Goal: Navigation & Orientation: Find specific page/section

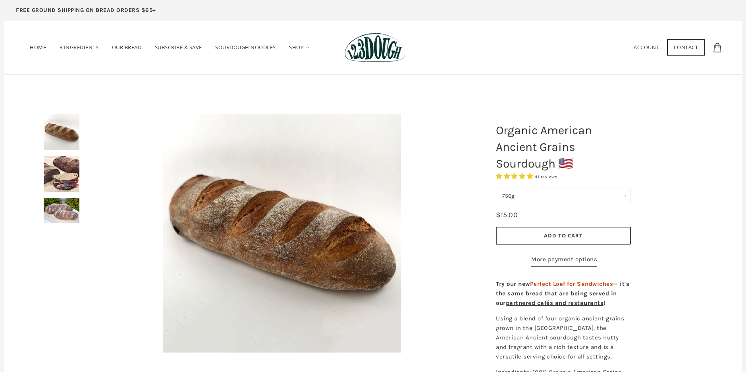
click at [68, 178] on img at bounding box center [62, 174] width 36 height 36
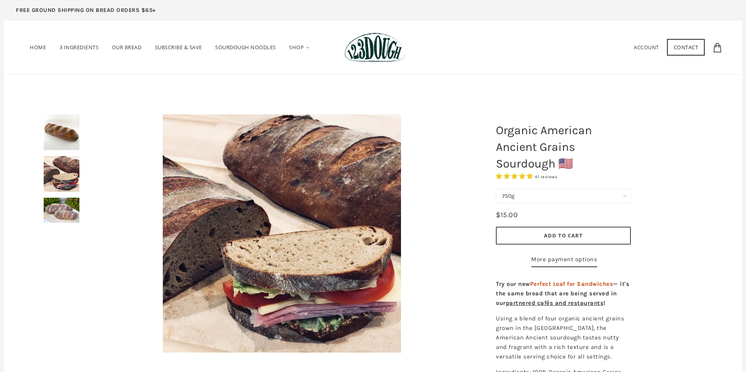
click at [63, 218] on img at bounding box center [62, 210] width 36 height 25
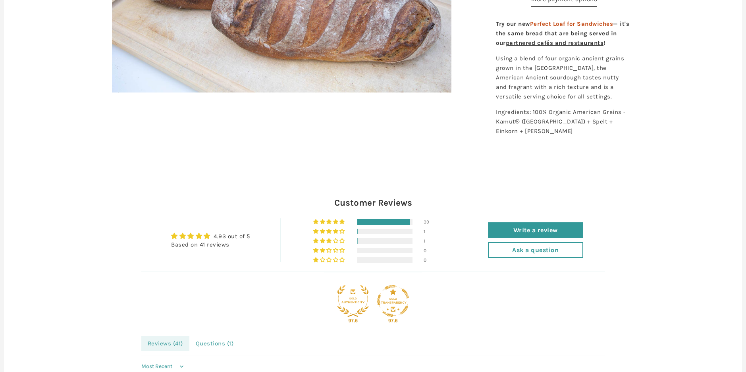
scroll to position [265, 0]
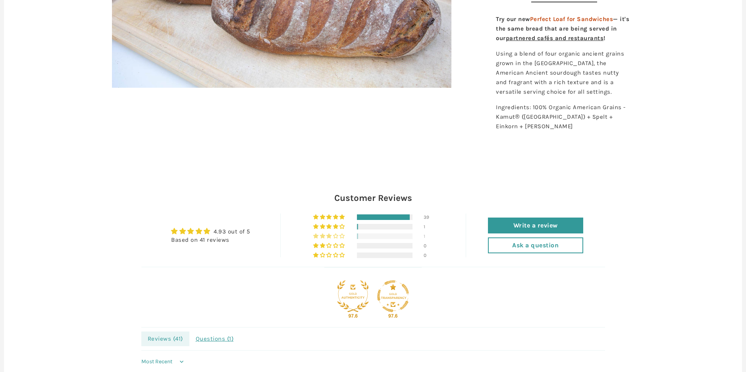
click at [361, 239] on div at bounding box center [385, 236] width 56 height 6
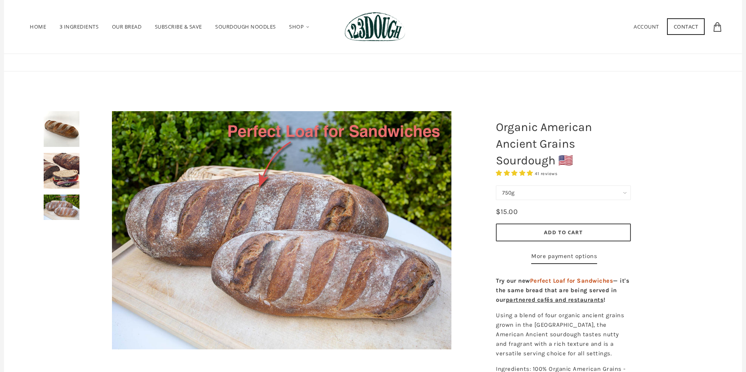
scroll to position [0, 0]
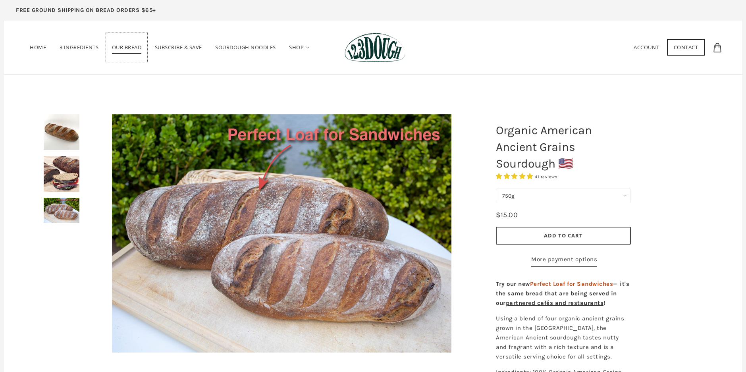
click at [135, 48] on span "Our Bread" at bounding box center [127, 49] width 30 height 10
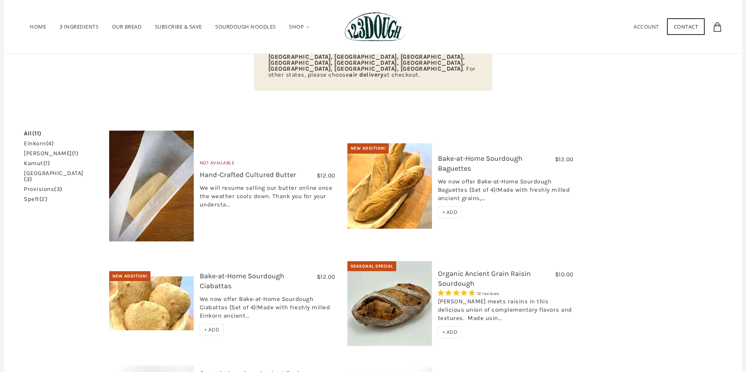
scroll to position [106, 0]
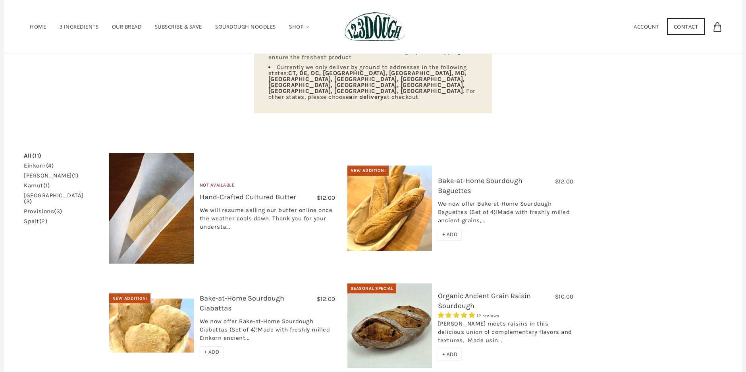
click at [33, 183] on link "kamut (1)" at bounding box center [37, 186] width 26 height 6
